Goal: Transaction & Acquisition: Purchase product/service

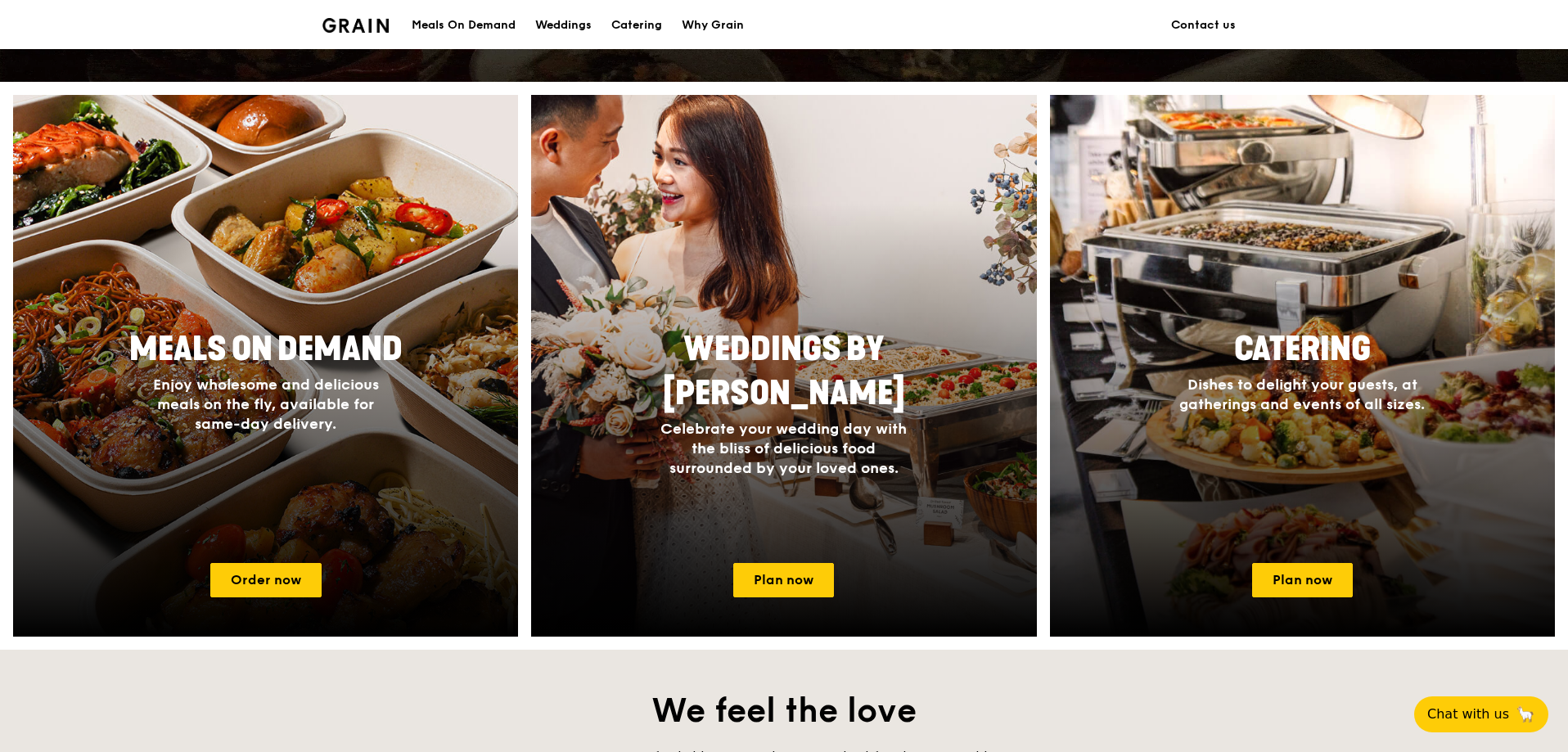
scroll to position [655, 0]
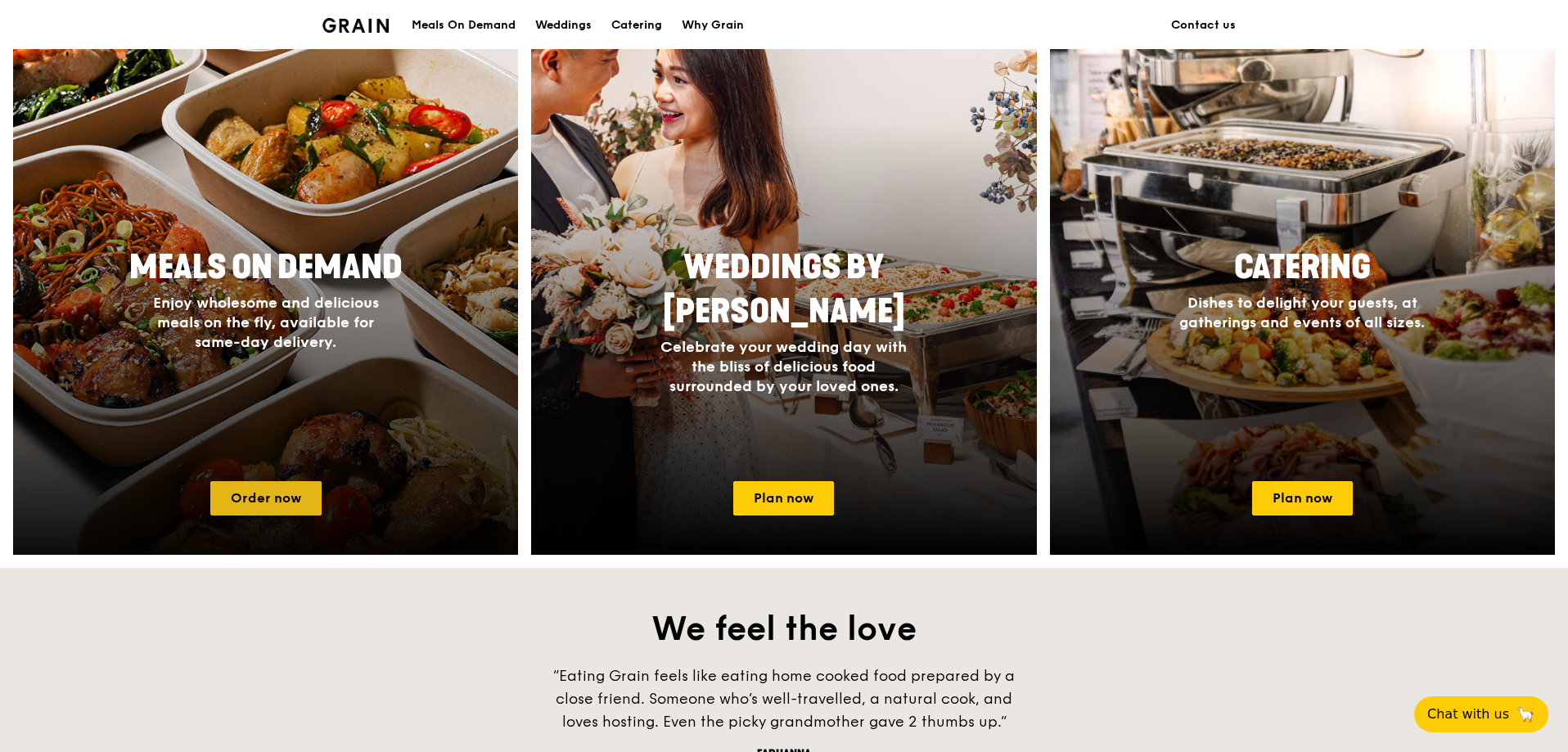
click at [251, 516] on link "Order now" at bounding box center [265, 499] width 111 height 35
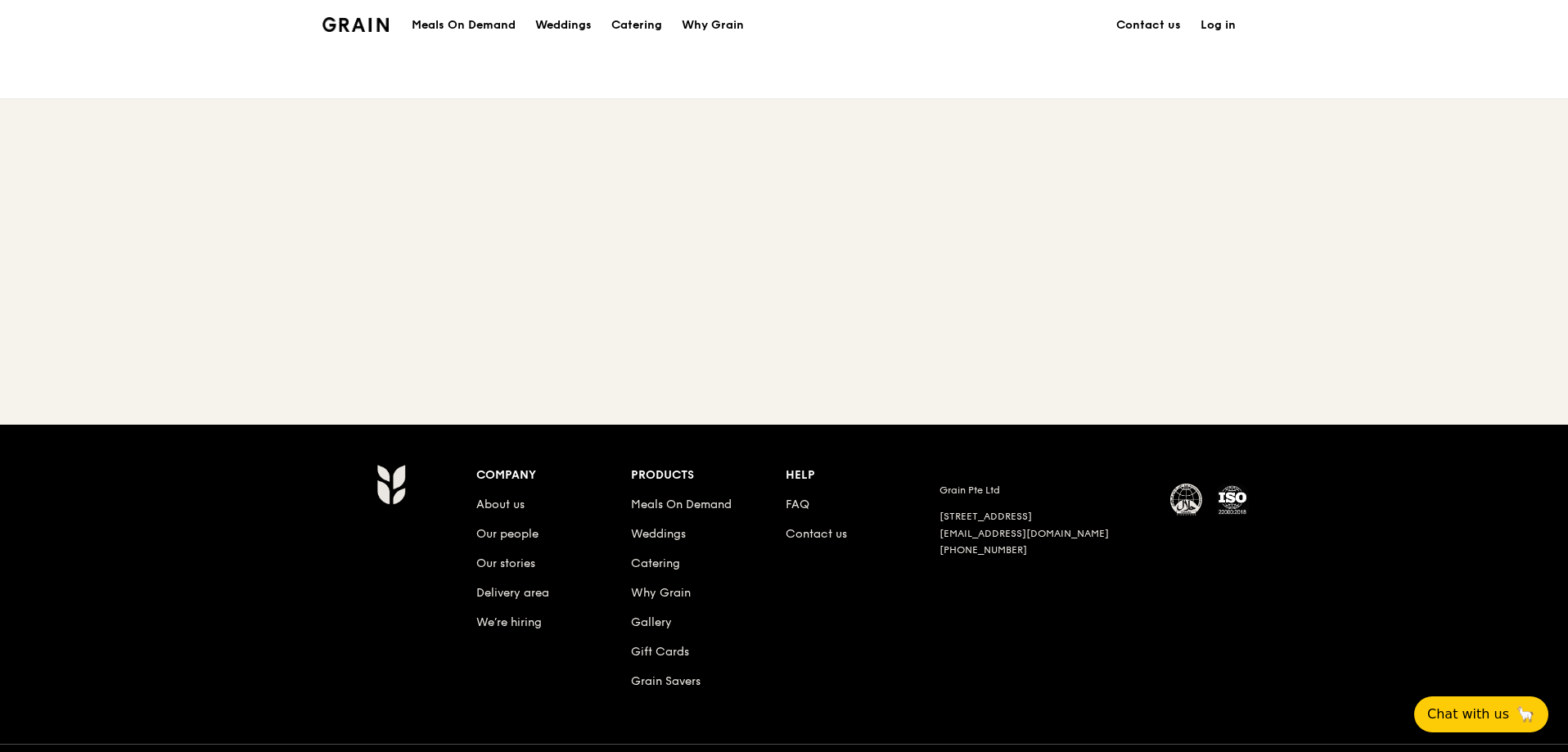
scroll to position [59, 0]
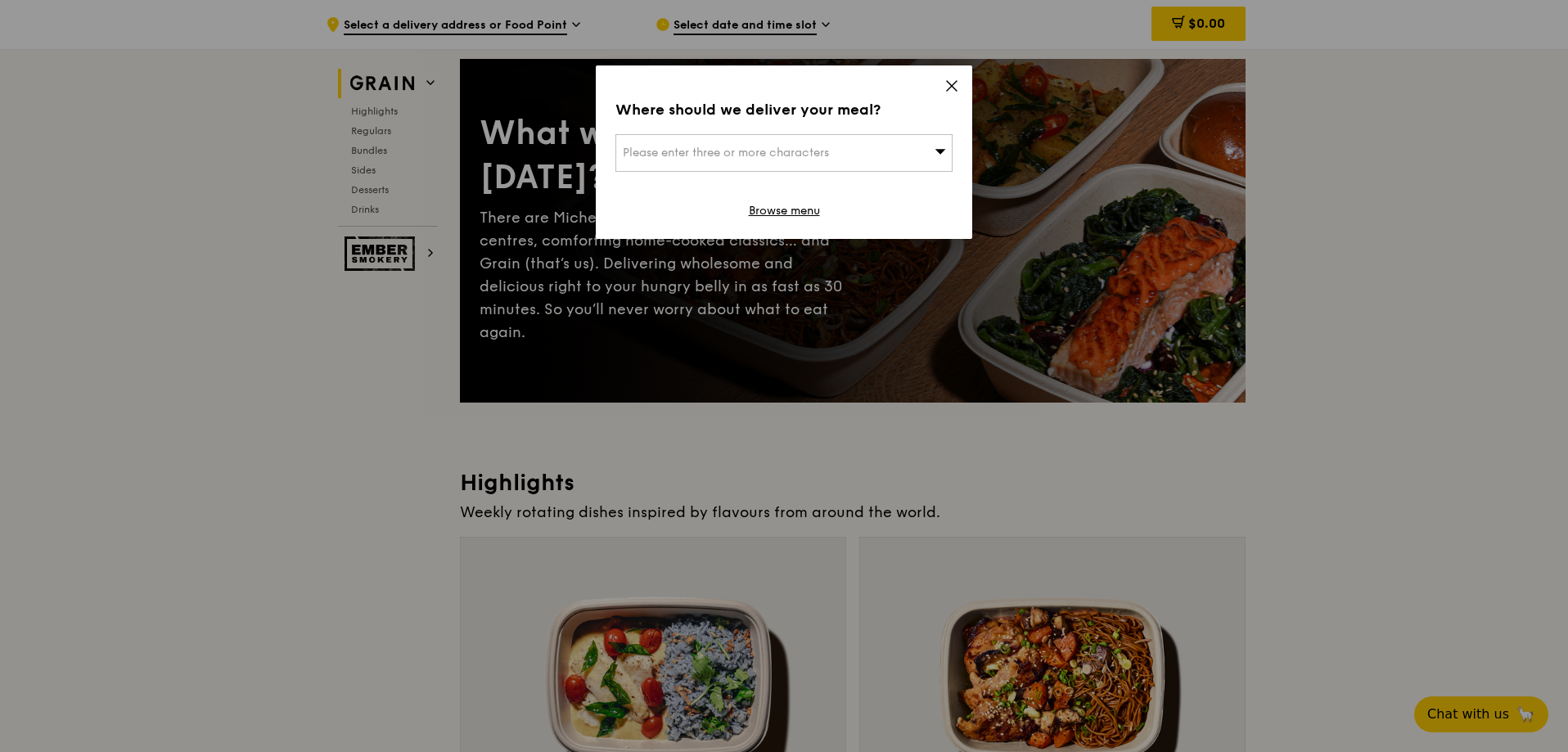
click at [949, 98] on span at bounding box center [951, 88] width 15 height 18
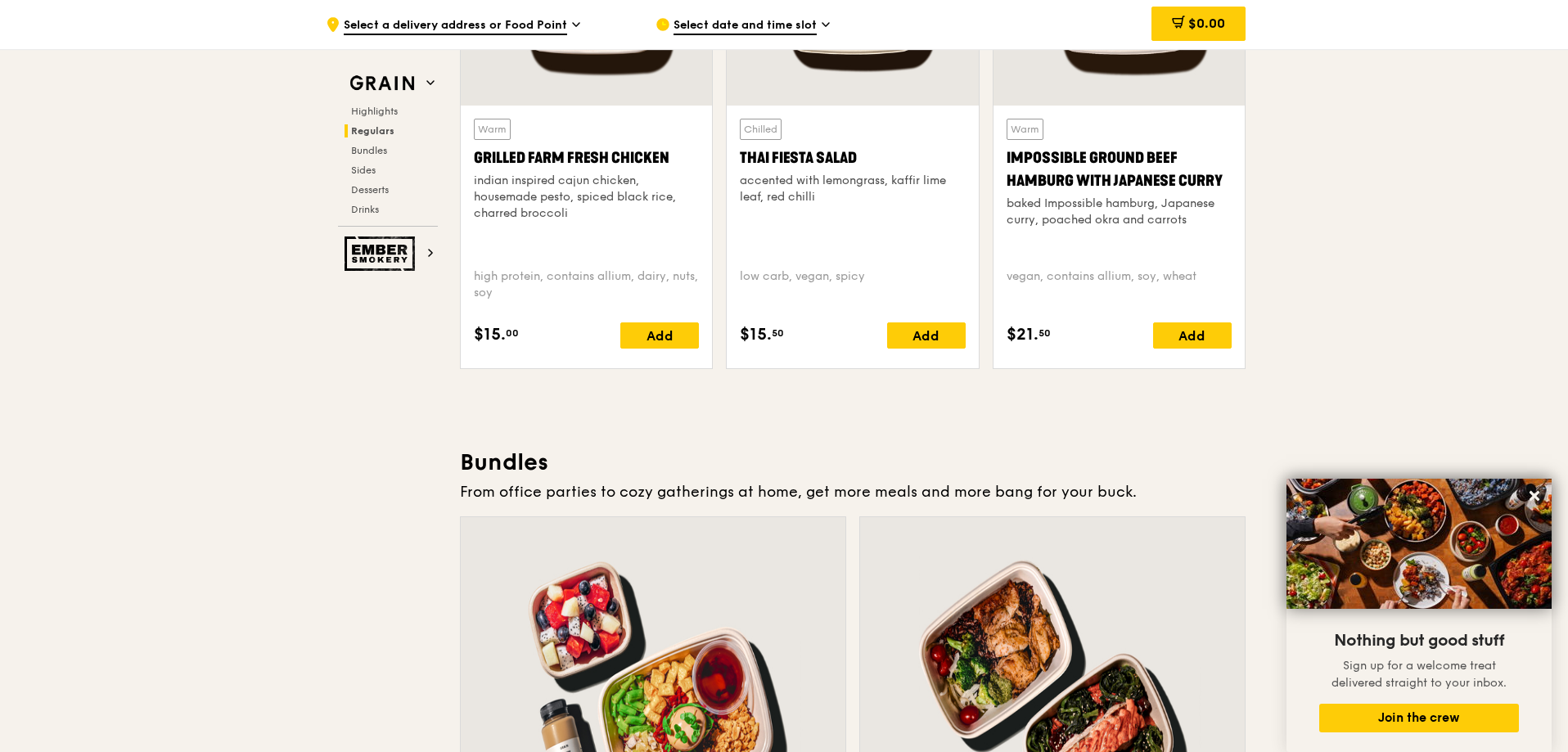
scroll to position [2268, 0]
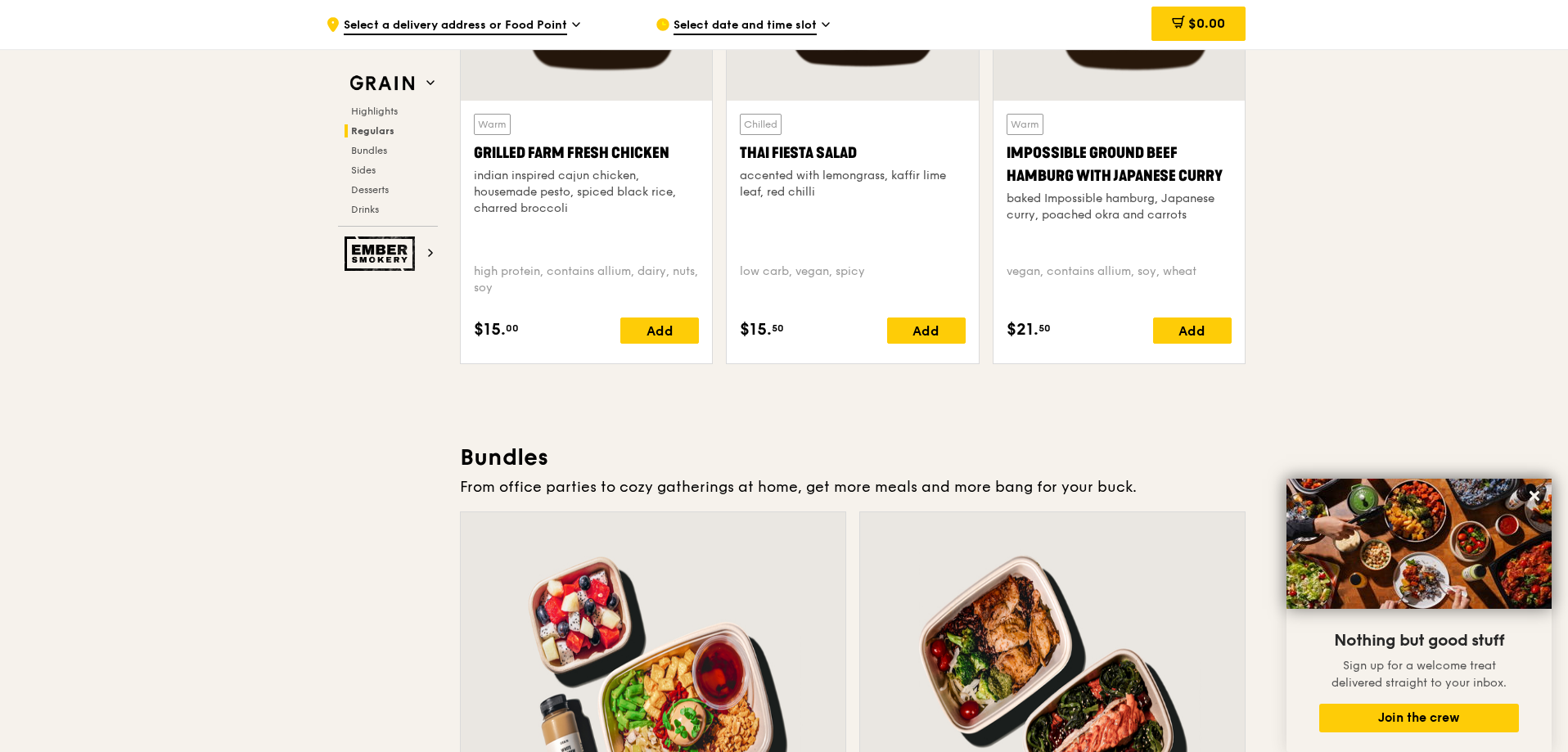
click at [620, 344] on div "Add" at bounding box center [659, 330] width 79 height 26
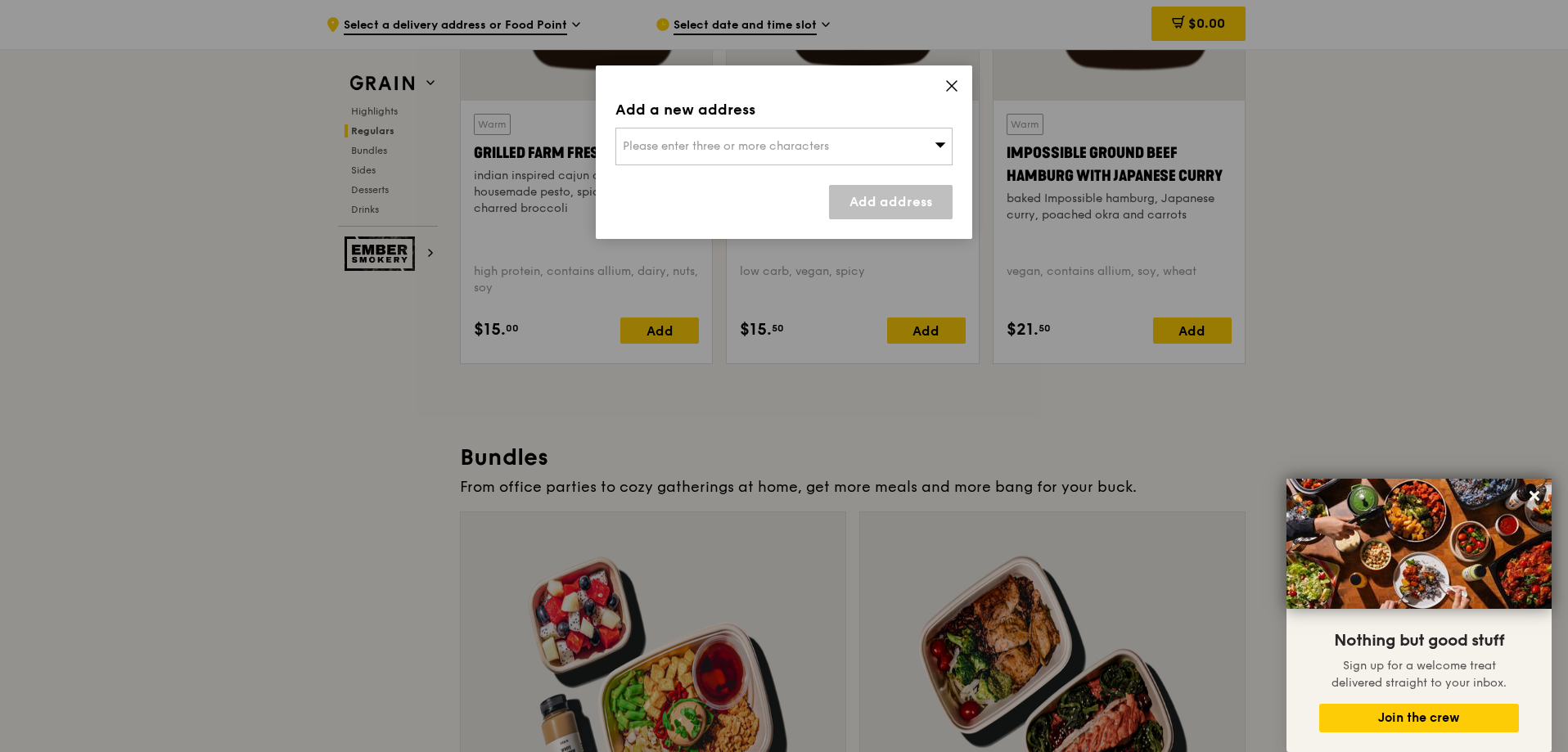
click at [828, 153] on span "Please enter three or more characters" at bounding box center [726, 146] width 206 height 14
click at [926, 164] on input "search" at bounding box center [784, 147] width 335 height 36
click at [949, 93] on icon at bounding box center [951, 86] width 15 height 15
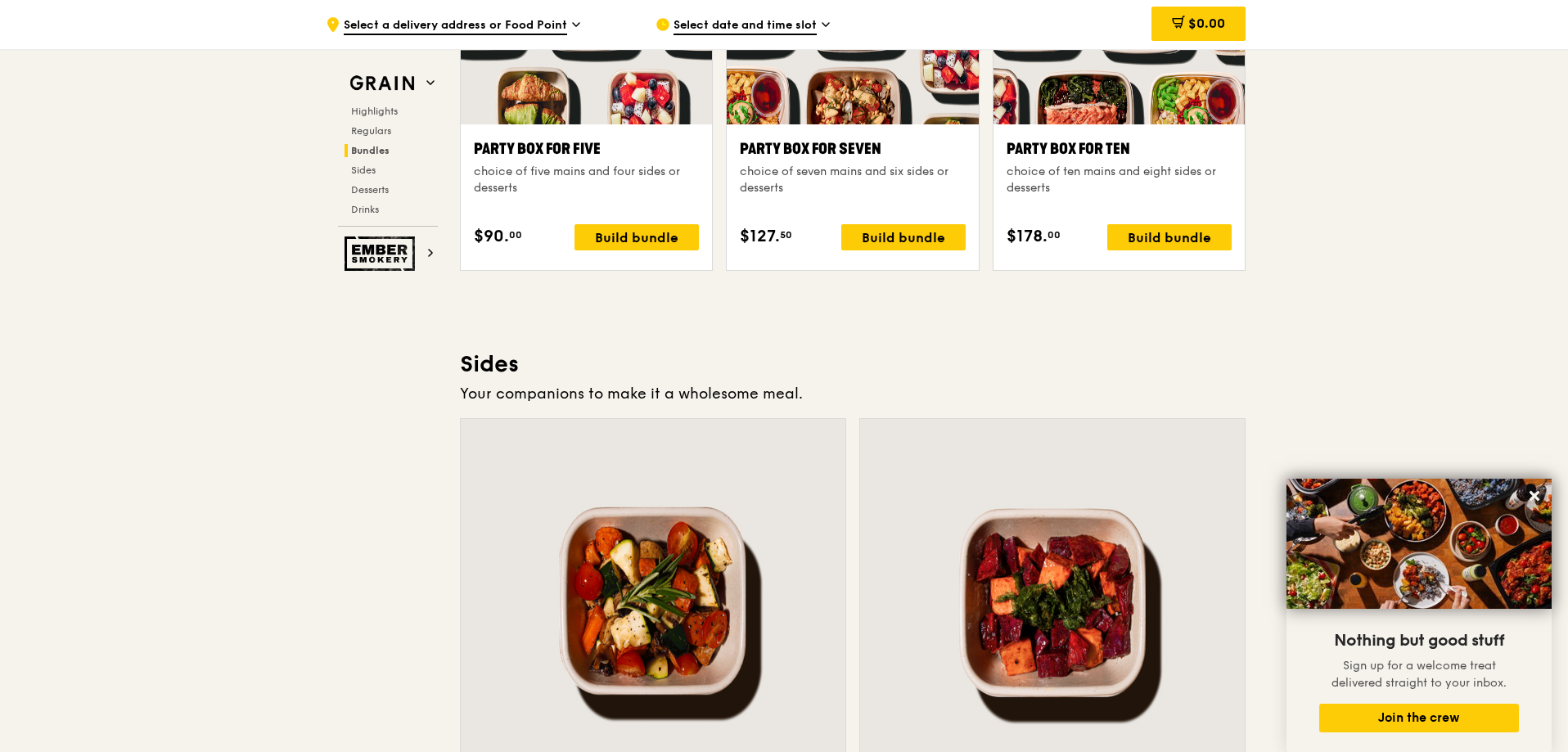
scroll to position [3904, 0]
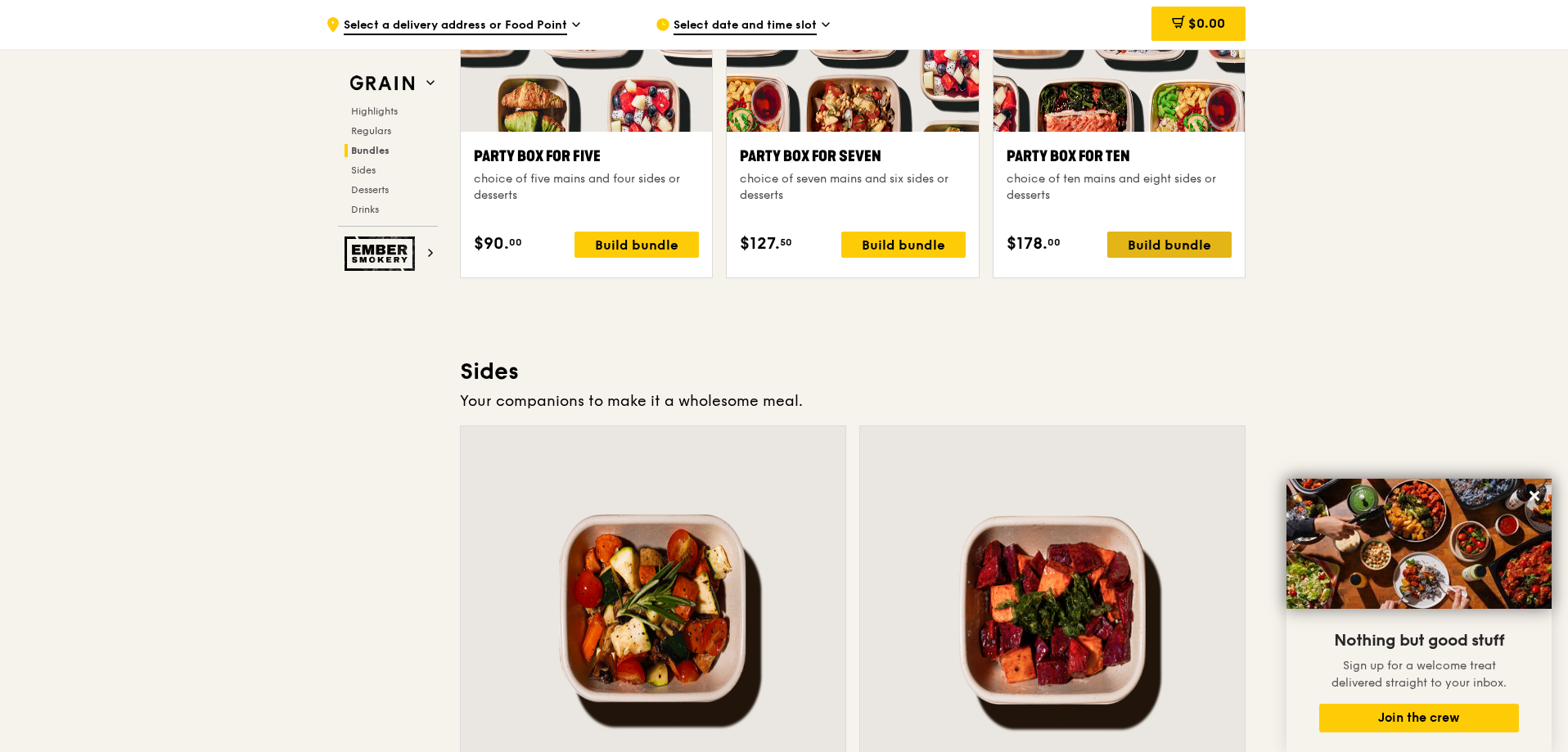
click at [1197, 258] on div "Build bundle" at bounding box center [1169, 245] width 124 height 26
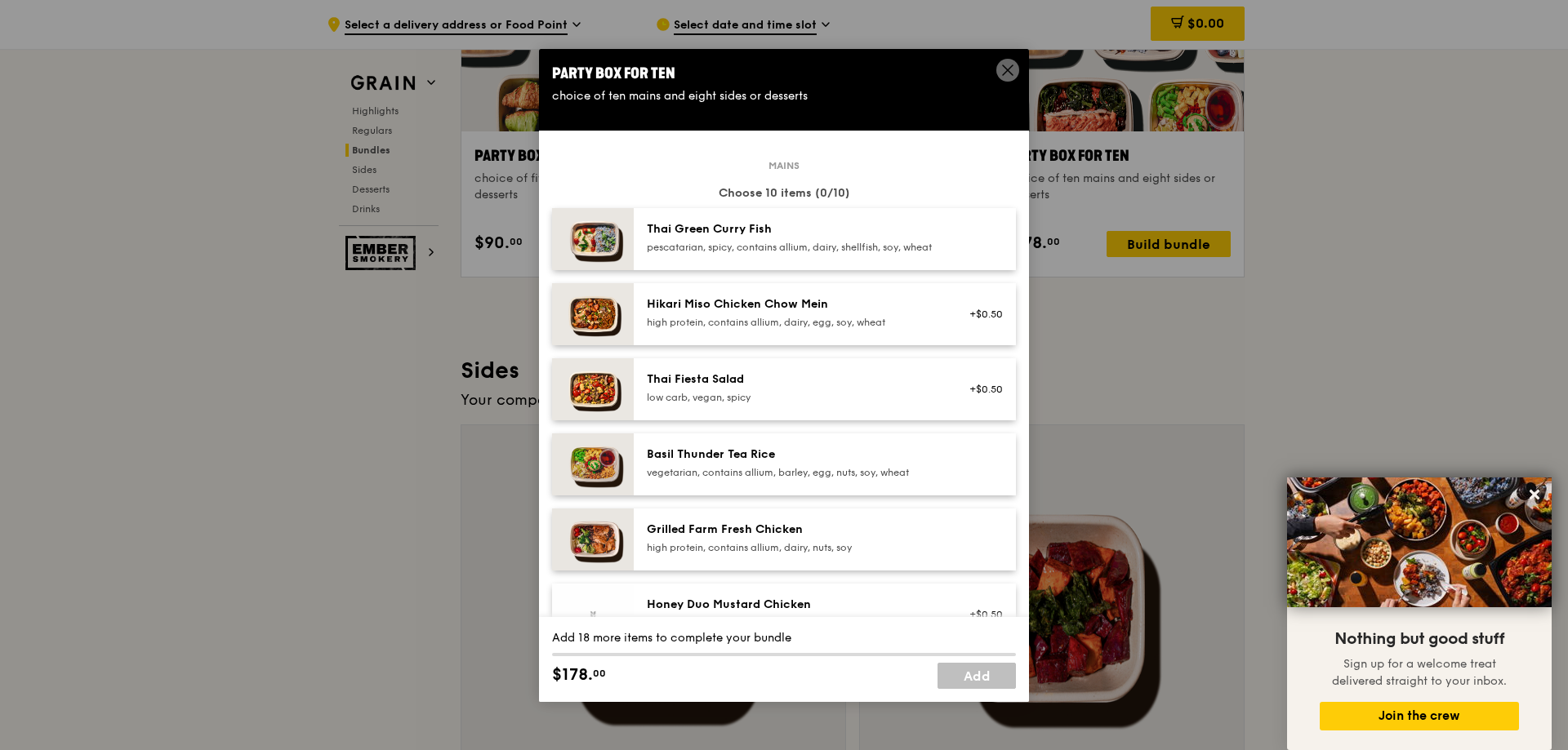
click at [224, 424] on div "Party Box for Ten choice of ten mains and eight sides or desserts Mains Choose …" at bounding box center [784, 375] width 1568 height 750
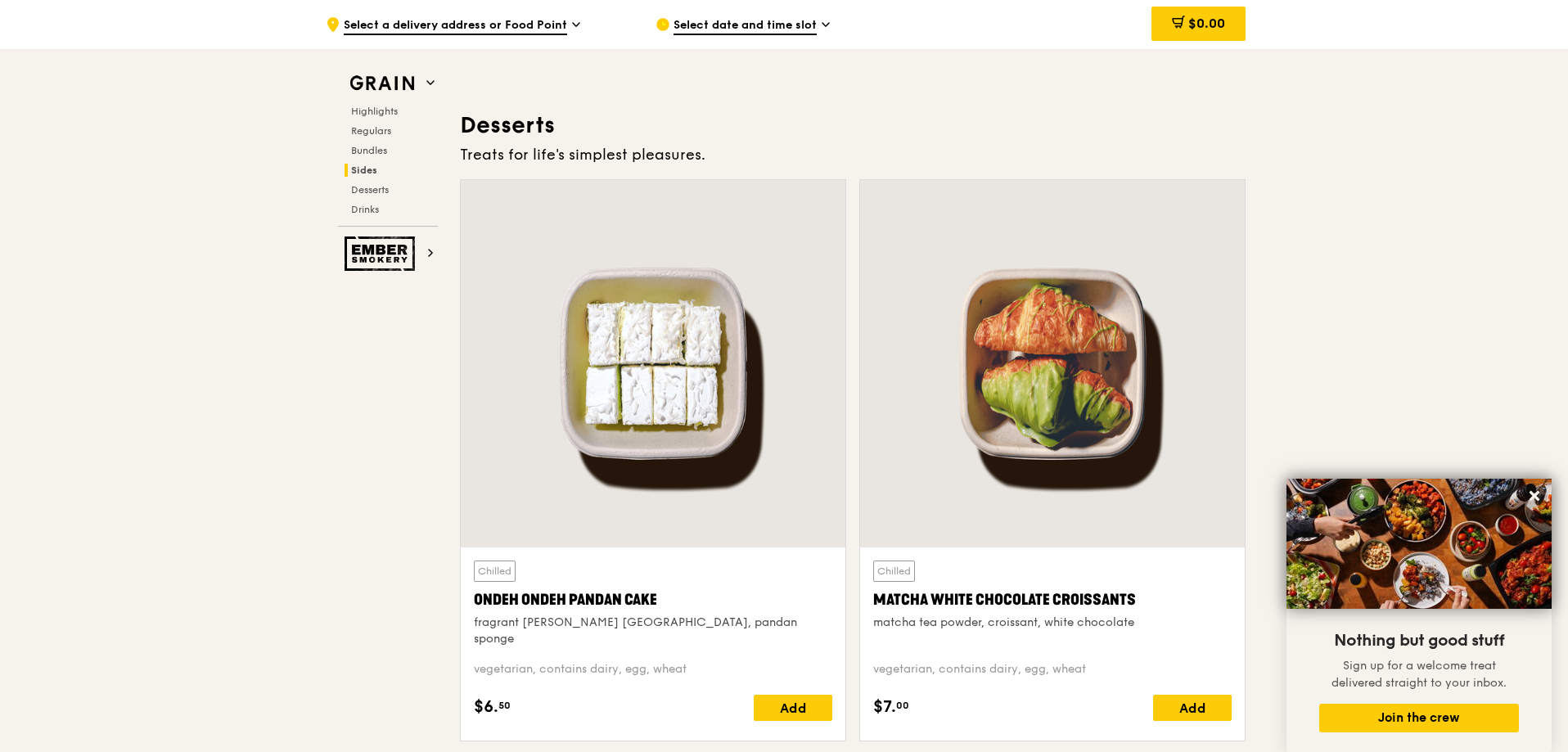
scroll to position [5785, 0]
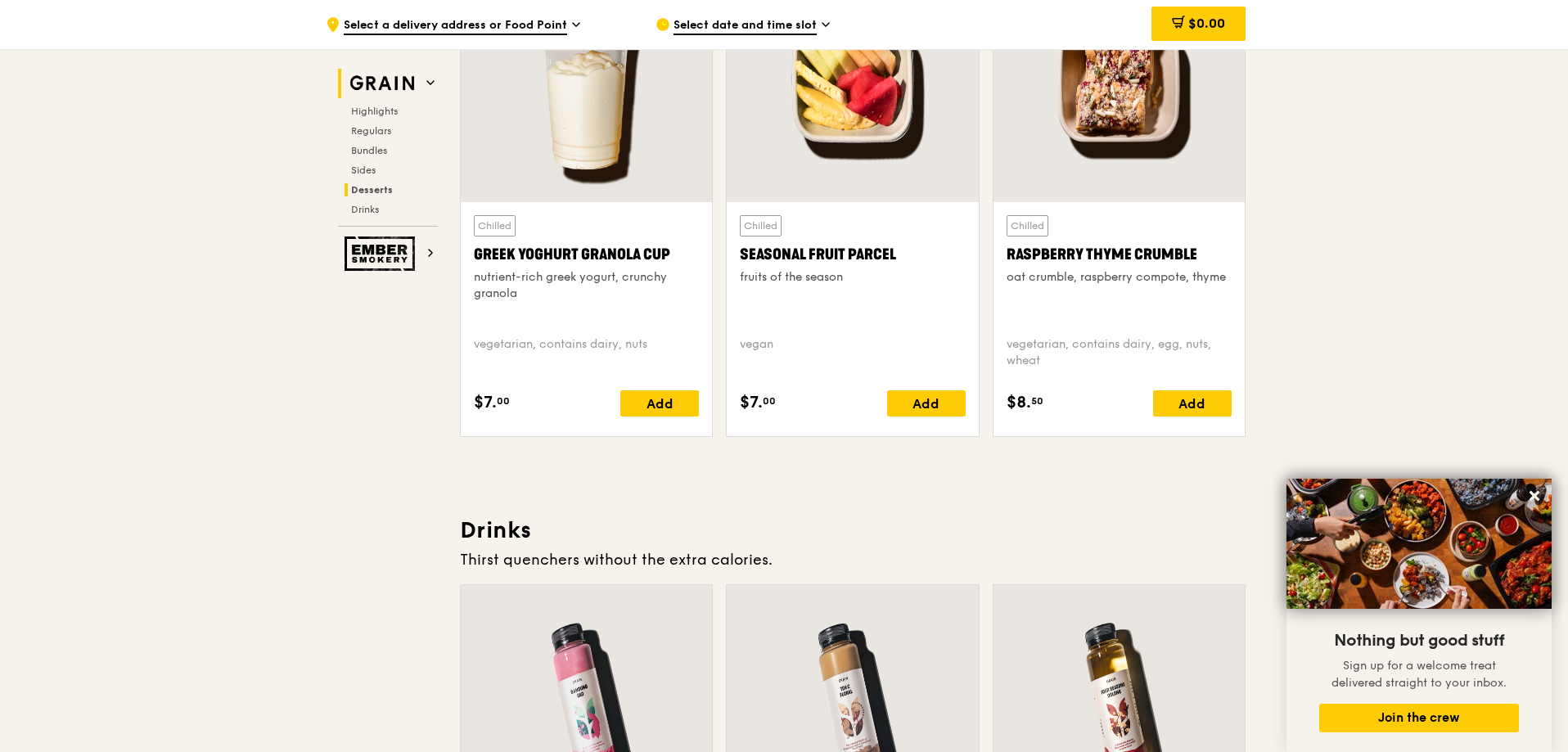
click at [426, 85] on icon at bounding box center [429, 82] width 8 height 8
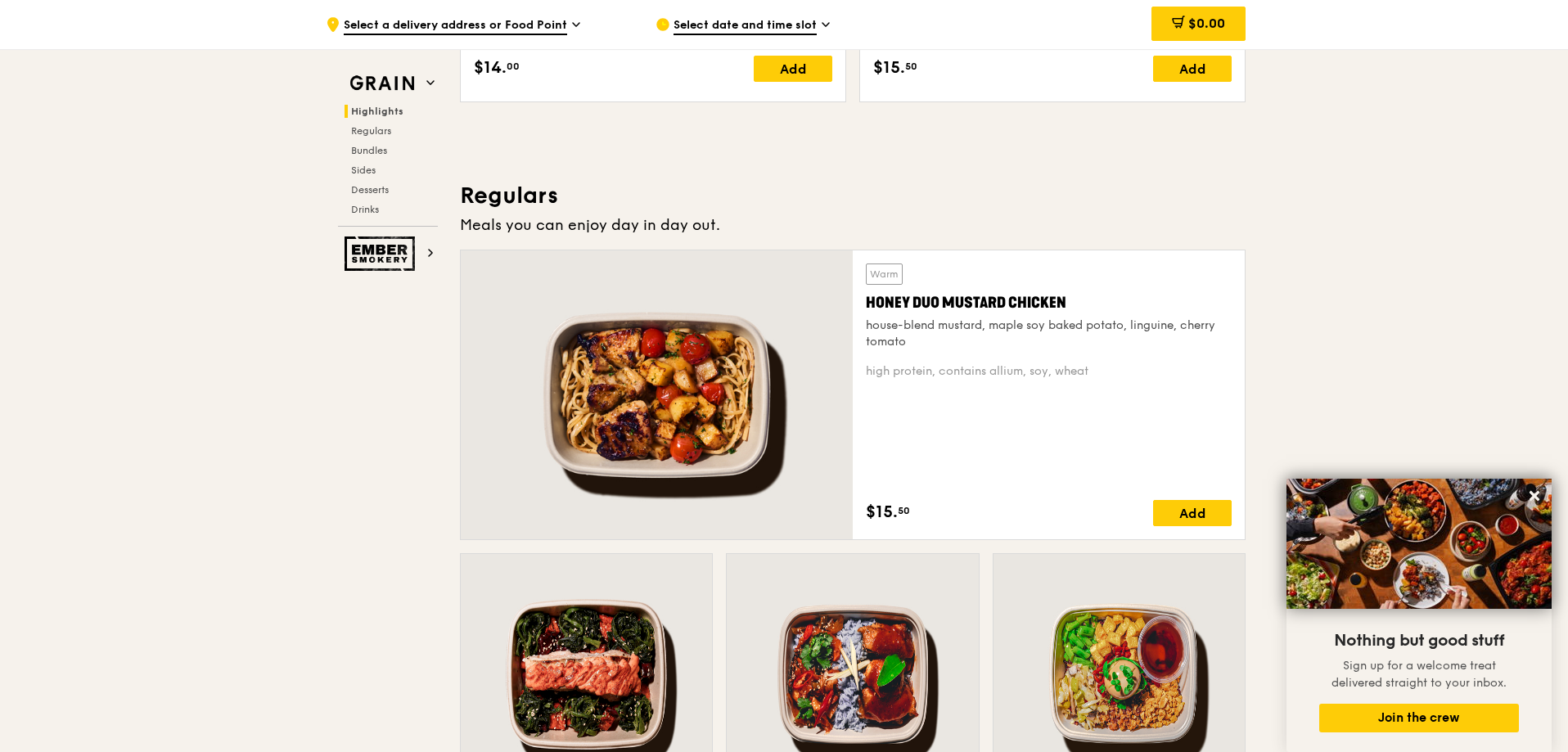
scroll to position [647, 0]
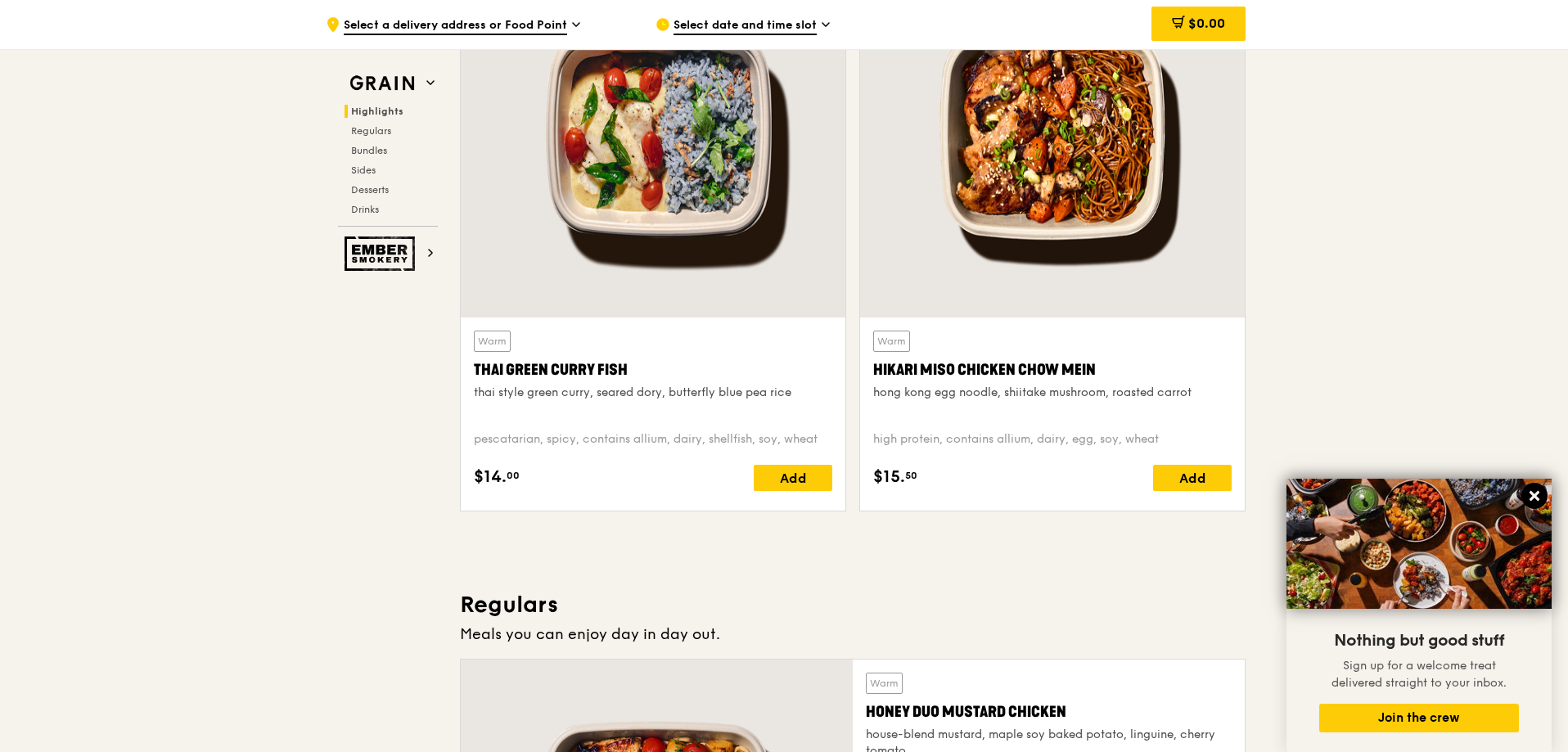
click at [1531, 500] on icon at bounding box center [1533, 495] width 10 height 10
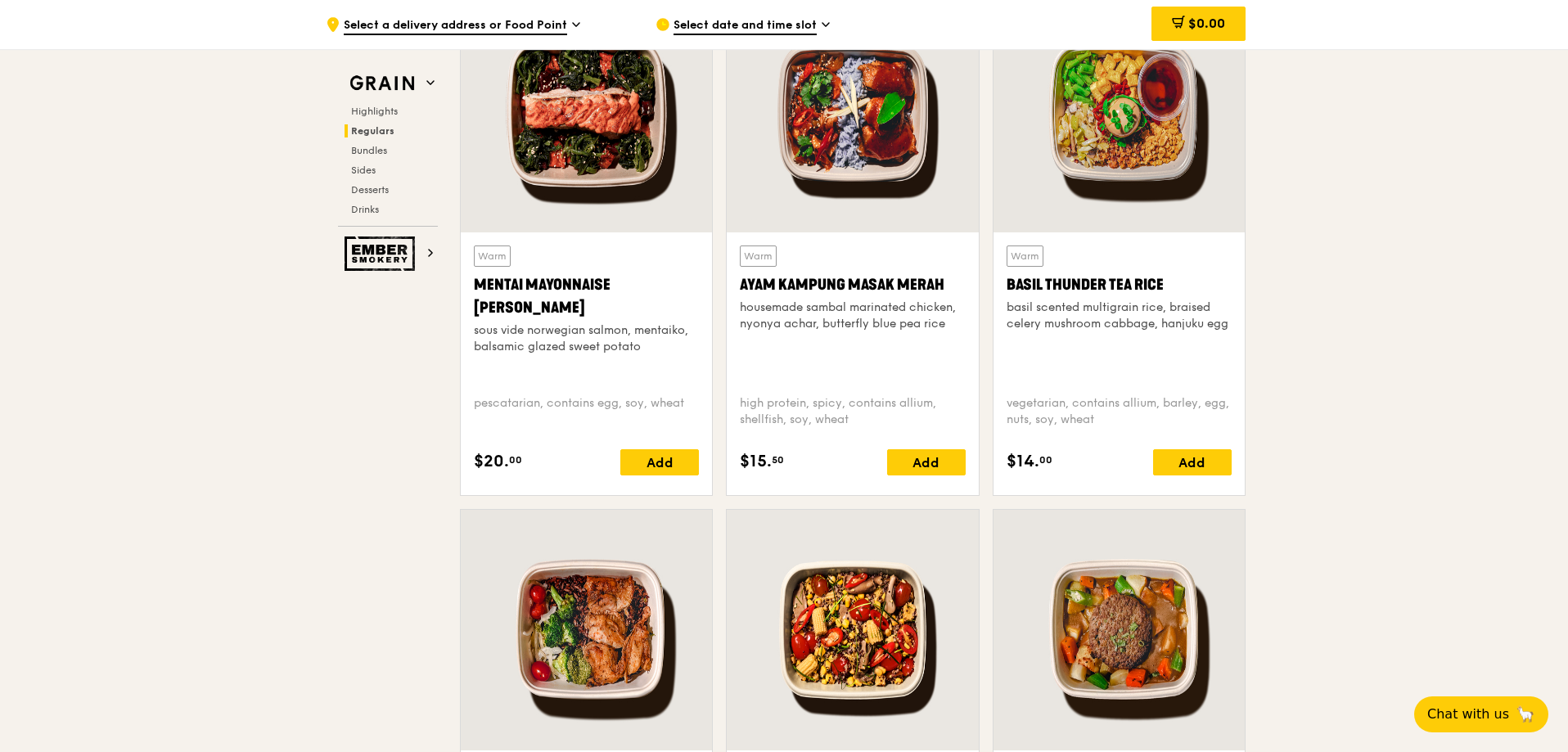
scroll to position [1793, 0]
